Goal: Go to known website: Access a specific website the user already knows

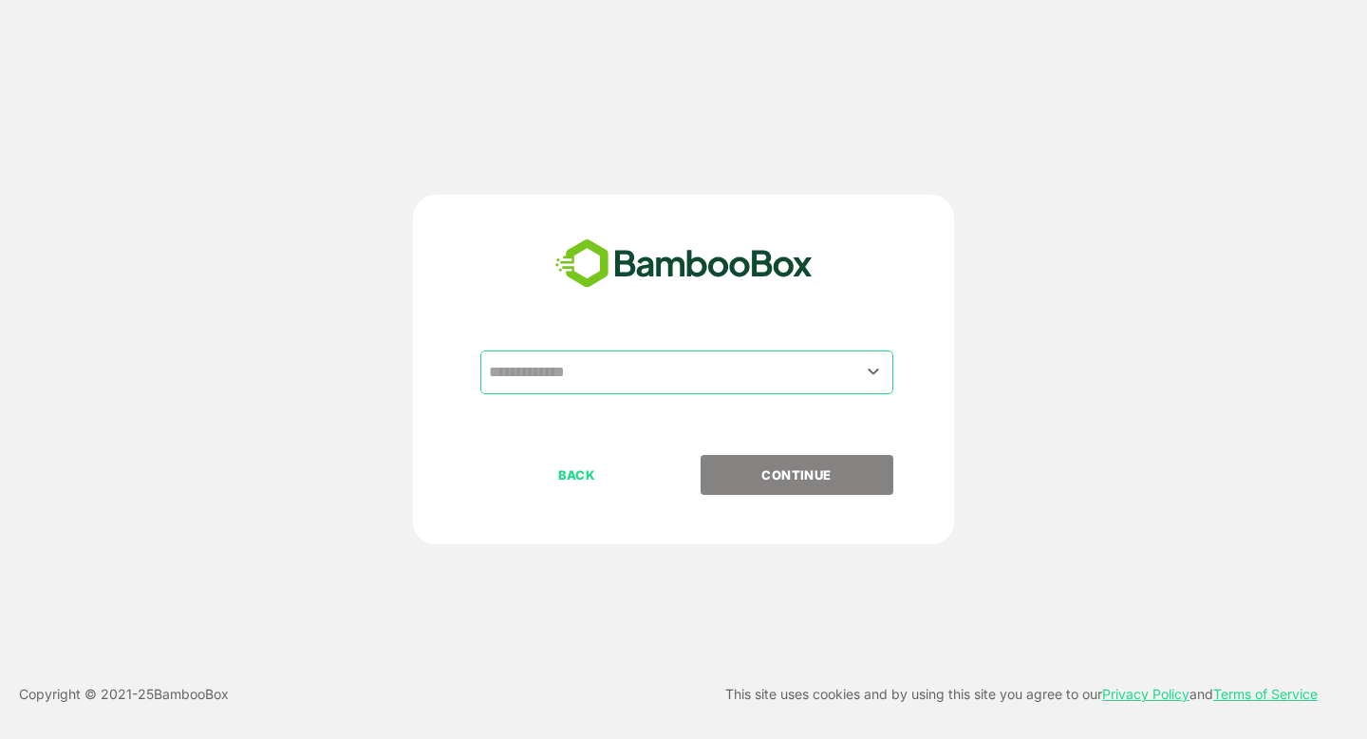
click at [592, 362] on input "text" at bounding box center [686, 372] width 405 height 36
click at [589, 375] on input "text" at bounding box center [686, 372] width 405 height 36
click at [877, 367] on icon "Open" at bounding box center [873, 371] width 23 height 23
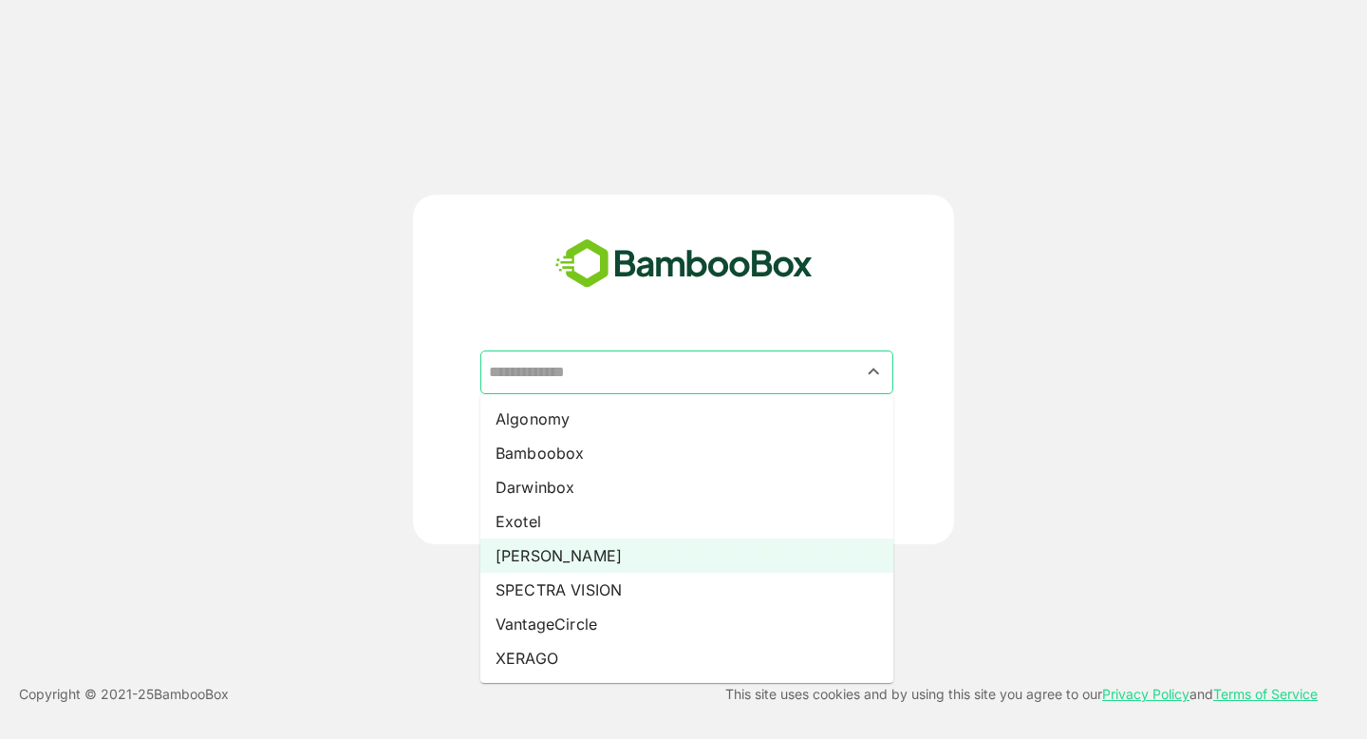
click at [564, 539] on li "[PERSON_NAME]" at bounding box center [686, 555] width 413 height 34
type input "*****"
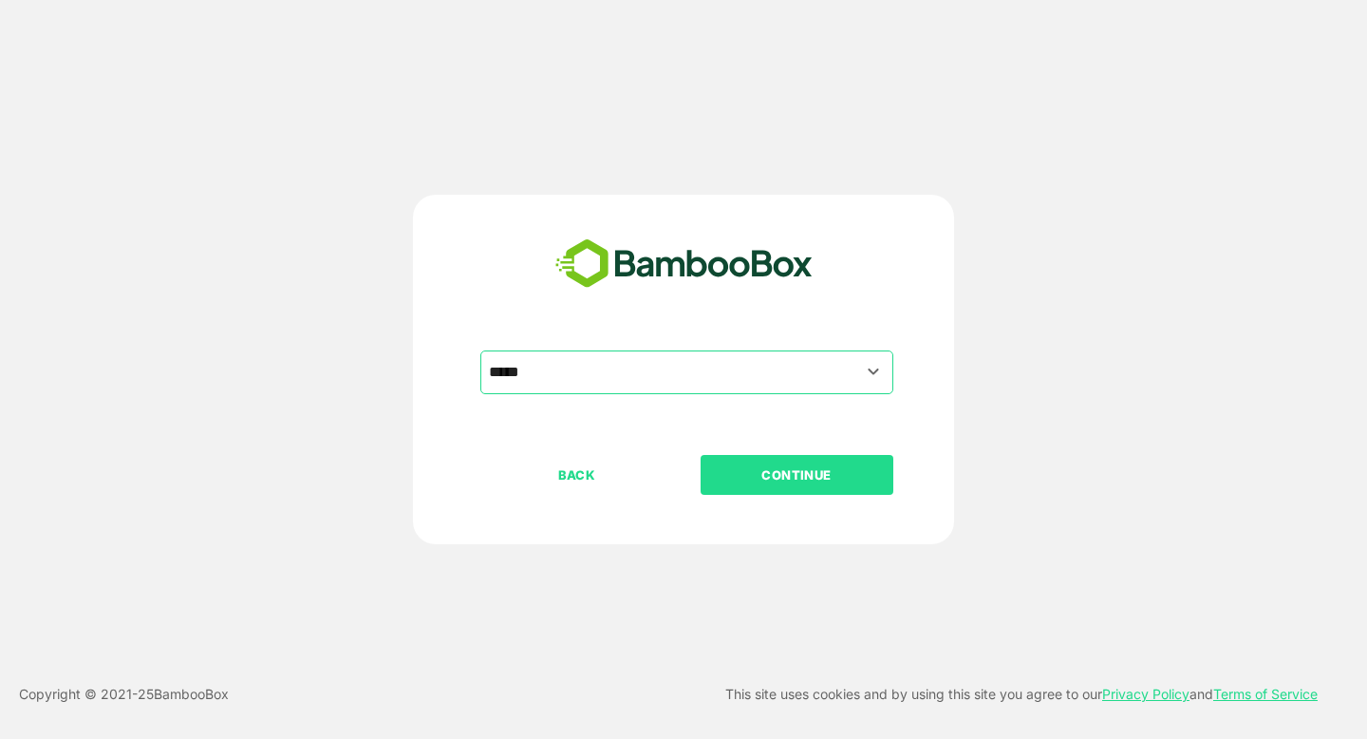
click at [766, 483] on p "CONTINUE" at bounding box center [797, 474] width 190 height 21
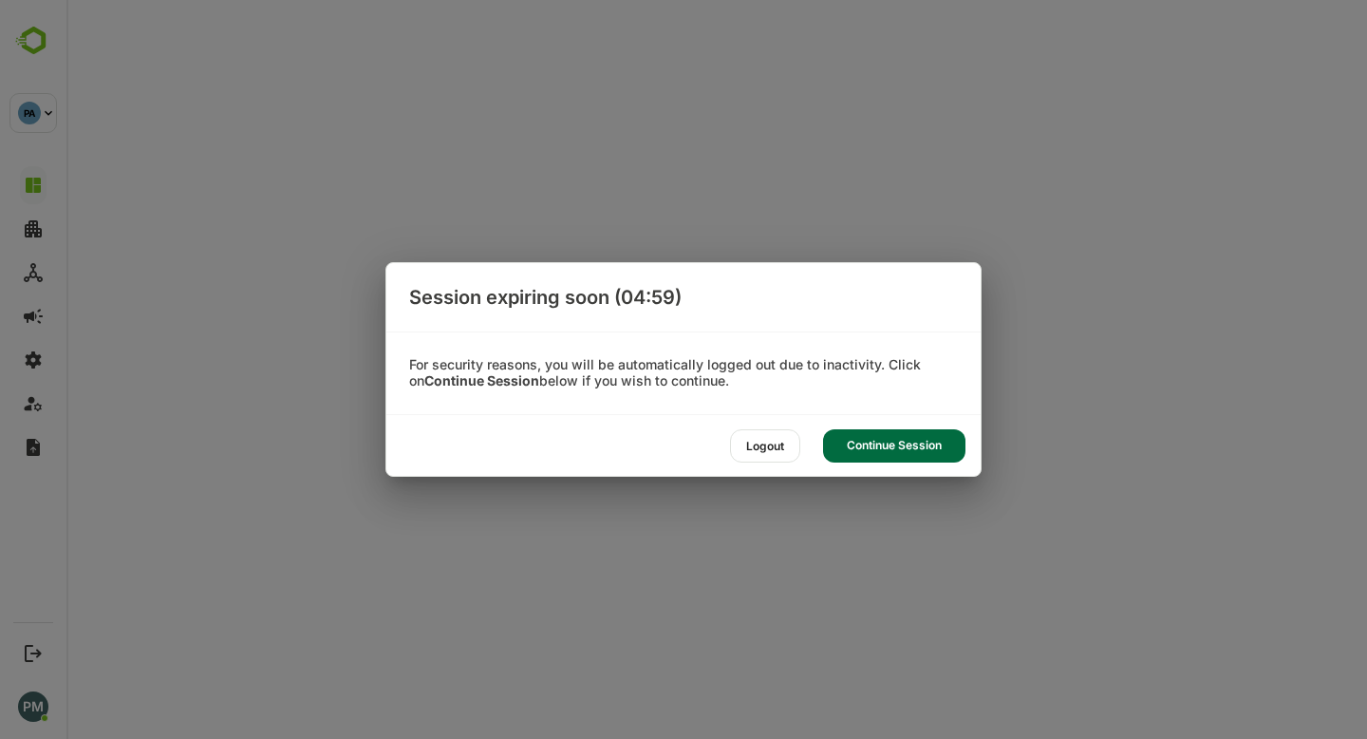
click at [893, 442] on div "Continue Session" at bounding box center [894, 445] width 142 height 33
